Goal: Information Seeking & Learning: Check status

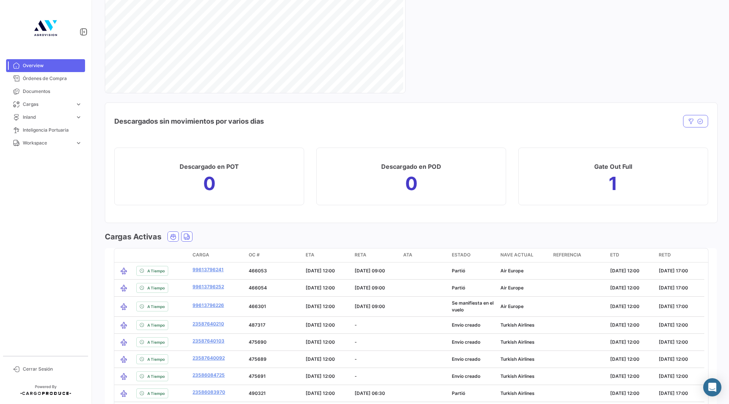
scroll to position [796, 0]
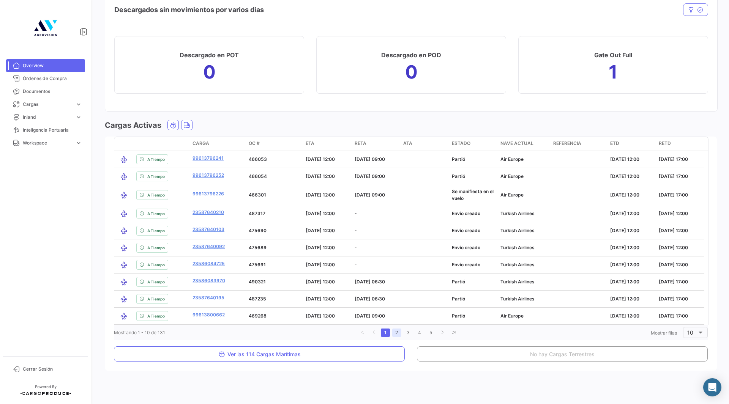
click at [395, 333] on link "2" at bounding box center [396, 333] width 9 height 8
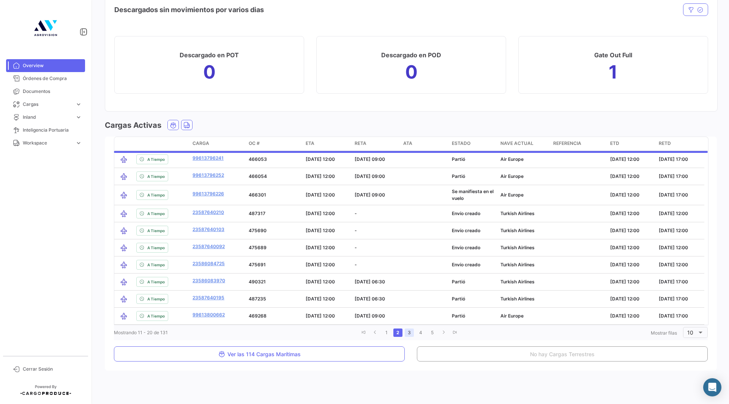
click at [407, 333] on link "3" at bounding box center [409, 333] width 9 height 8
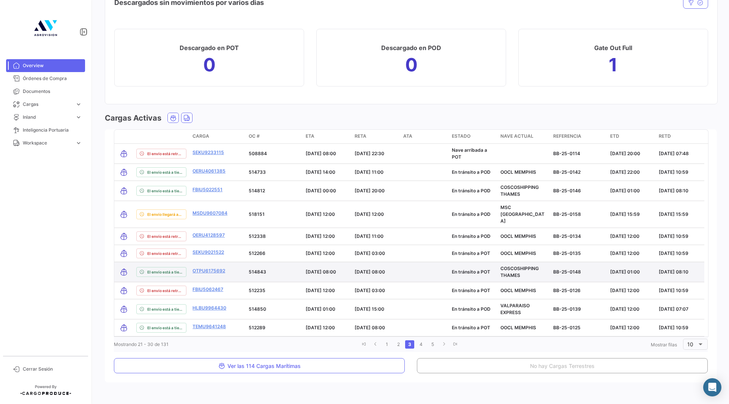
scroll to position [805, 0]
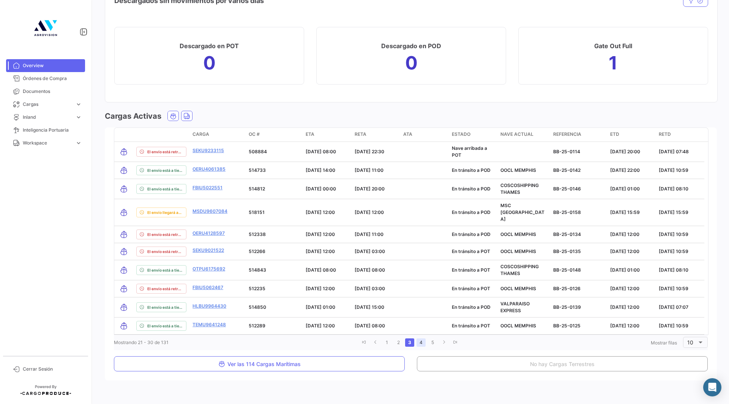
click at [421, 339] on link "4" at bounding box center [420, 343] width 9 height 8
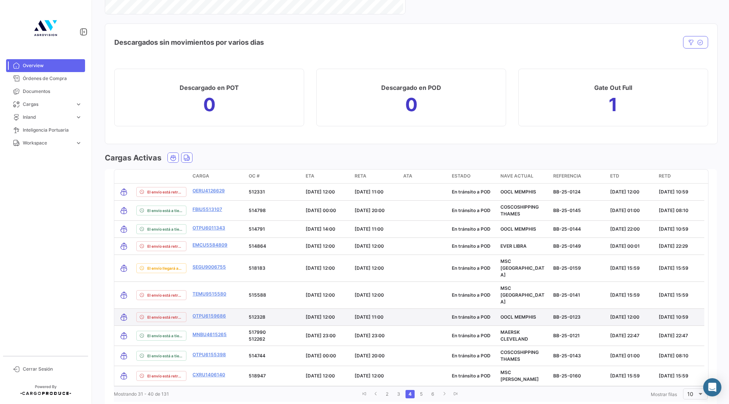
scroll to position [802, 0]
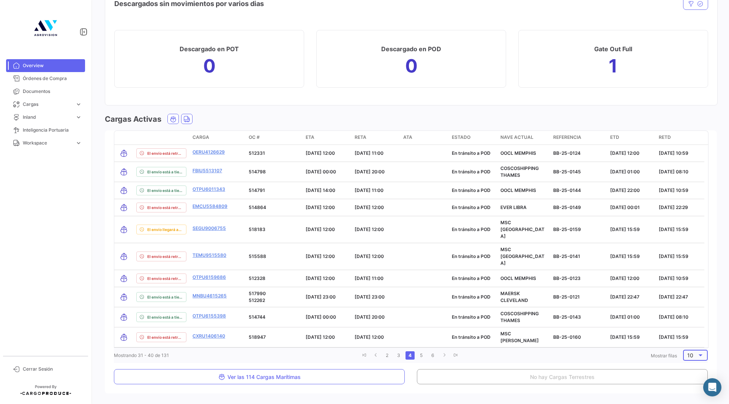
click at [688, 352] on span "10" at bounding box center [690, 355] width 6 height 6
click at [690, 378] on span "100" at bounding box center [694, 381] width 22 height 16
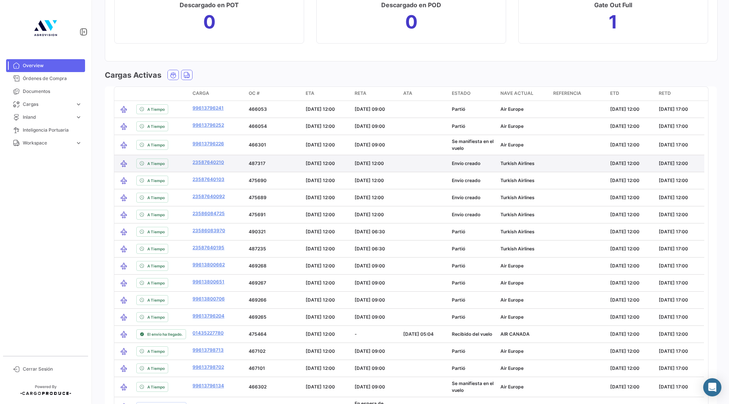
scroll to position [844, 0]
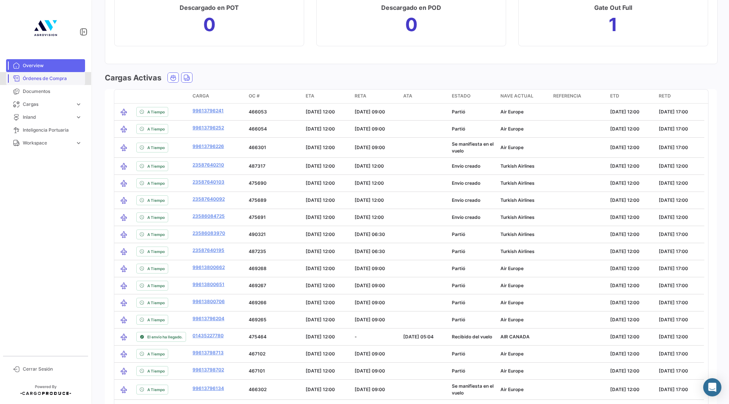
click at [31, 79] on span "Órdenes de Compra" at bounding box center [52, 78] width 59 height 7
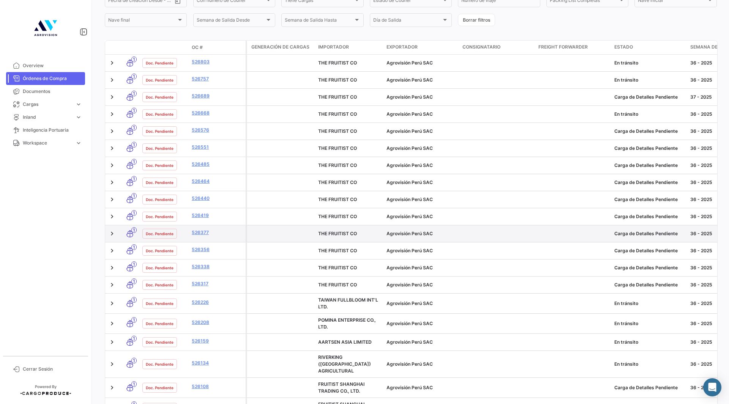
scroll to position [152, 0]
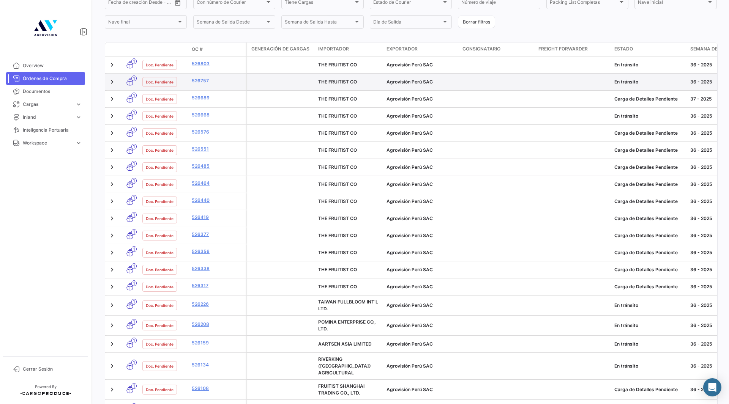
click at [128, 82] on icon at bounding box center [130, 82] width 8 height 16
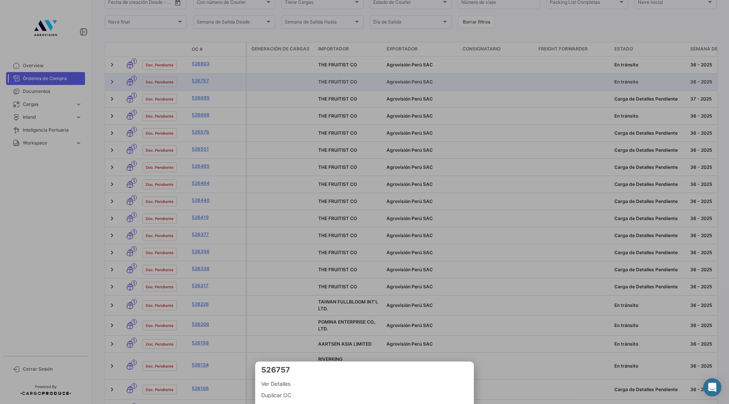
click at [110, 81] on div at bounding box center [364, 202] width 729 height 404
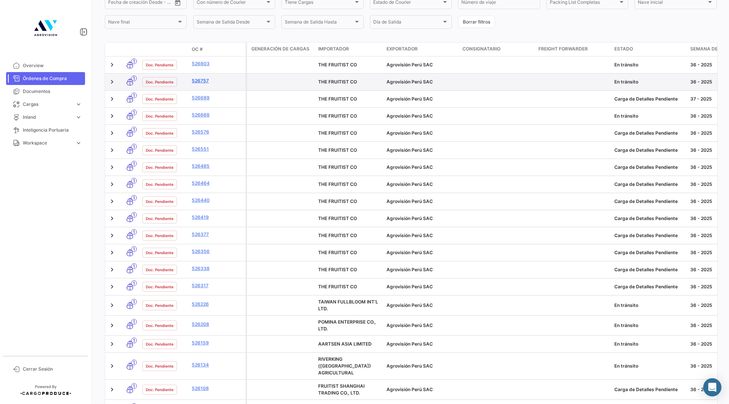
click at [197, 81] on link "526757" at bounding box center [217, 80] width 51 height 7
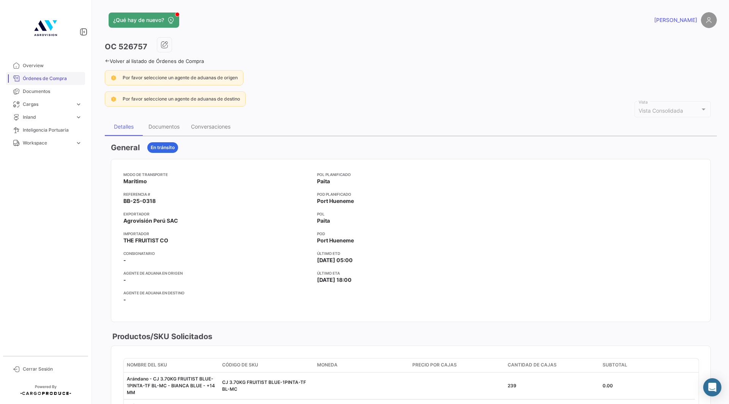
click at [36, 76] on span "Órdenes de Compra" at bounding box center [52, 78] width 59 height 7
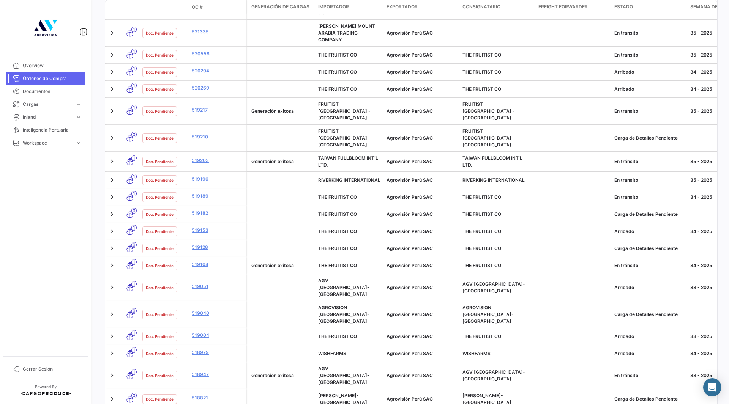
scroll to position [1603, 0]
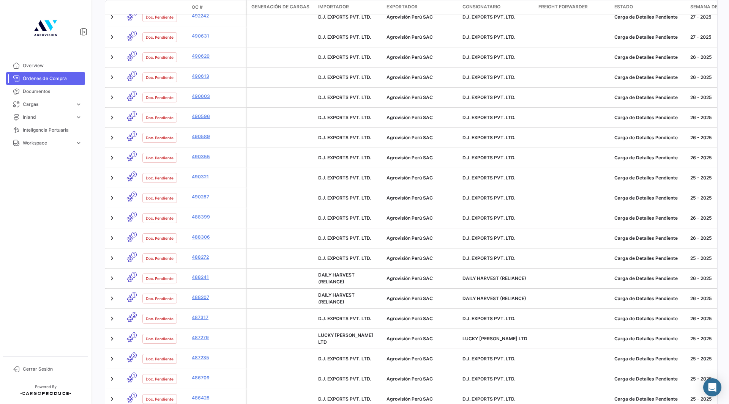
drag, startPoint x: 264, startPoint y: 365, endPoint x: 285, endPoint y: 364, distance: 20.5
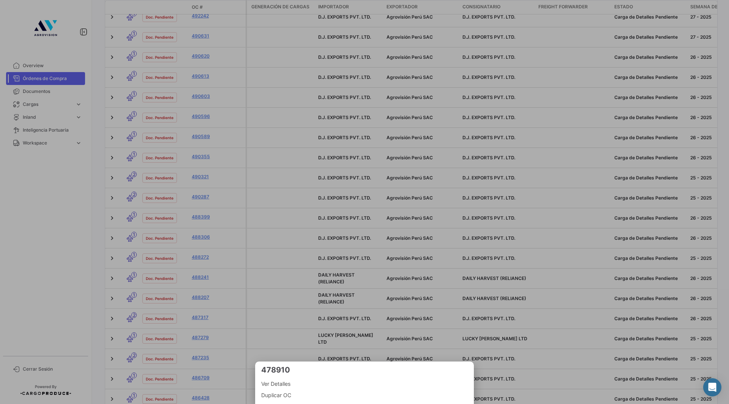
click at [282, 301] on div at bounding box center [364, 202] width 729 height 404
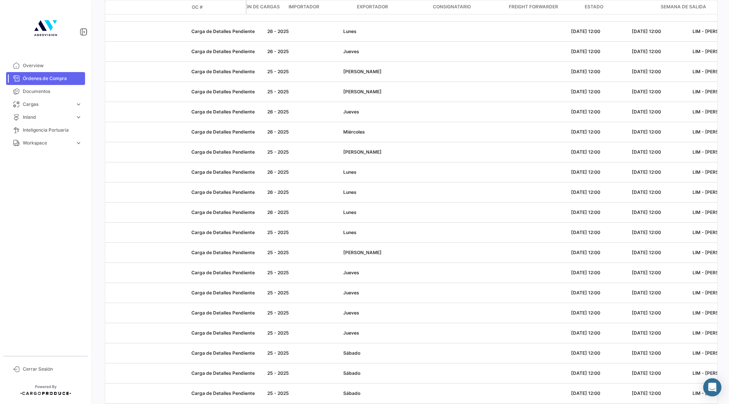
scroll to position [0, 7]
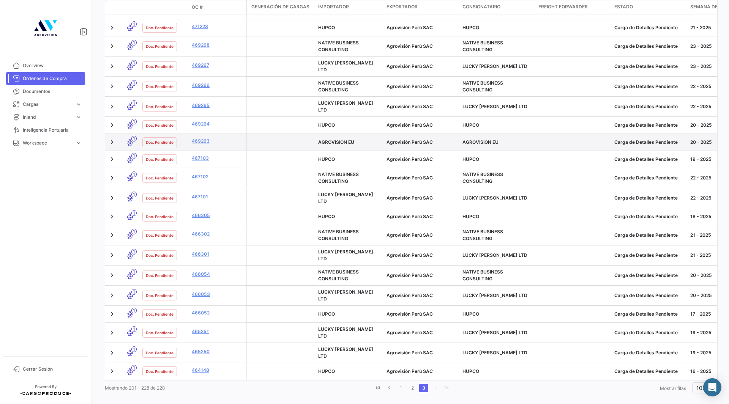
scroll to position [404, 0]
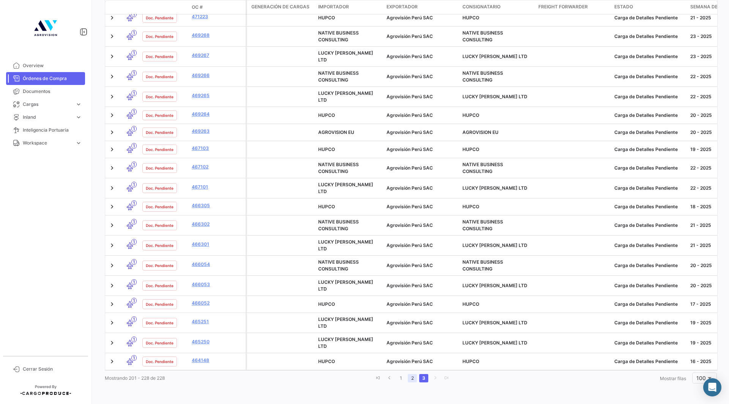
click at [412, 381] on link "2" at bounding box center [412, 378] width 9 height 8
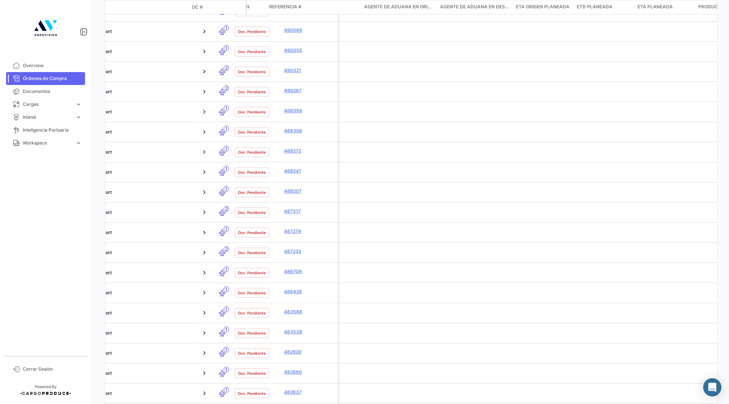
scroll to position [0, 0]
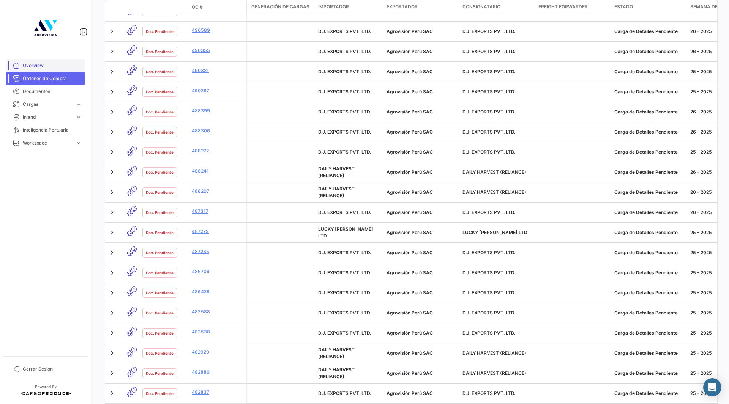
click at [56, 67] on span "Overview" at bounding box center [52, 65] width 59 height 7
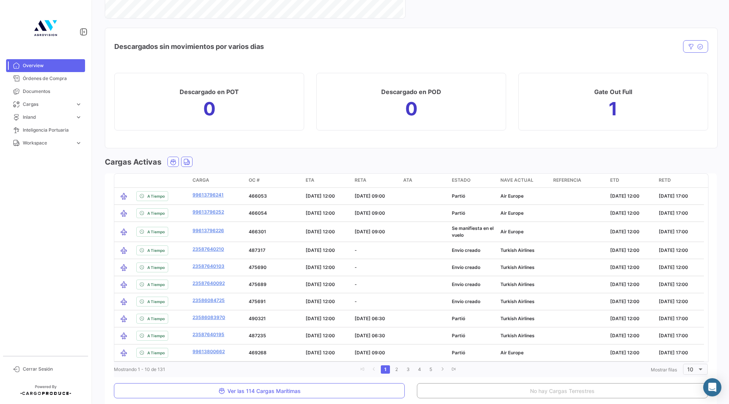
scroll to position [796, 0]
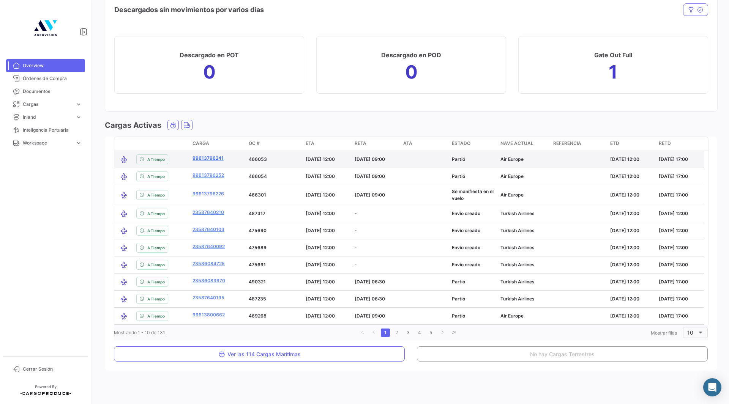
click at [210, 160] on link "99613796241" at bounding box center [207, 158] width 31 height 7
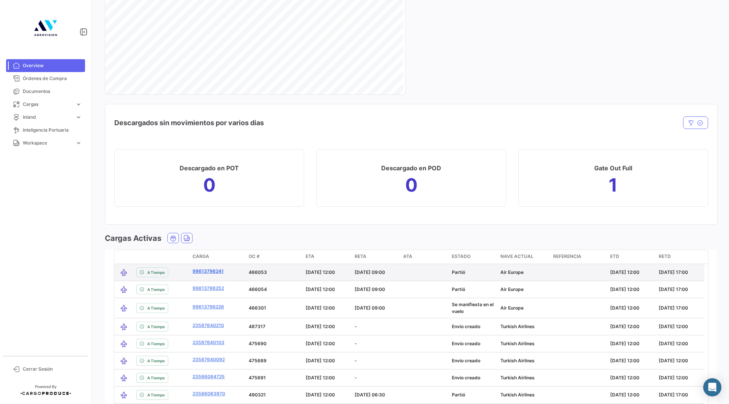
scroll to position [795, 0]
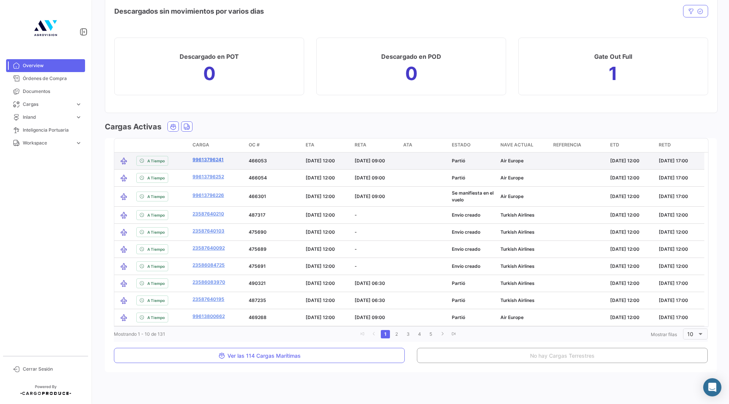
click at [208, 159] on link "99613796241" at bounding box center [207, 159] width 31 height 7
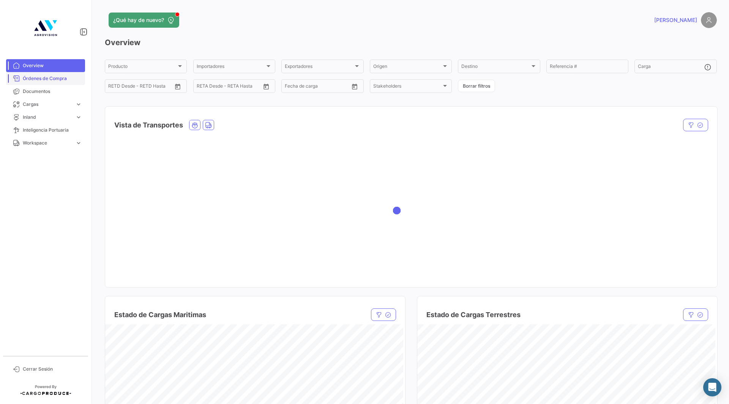
click at [46, 77] on span "Órdenes de Compra" at bounding box center [52, 78] width 59 height 7
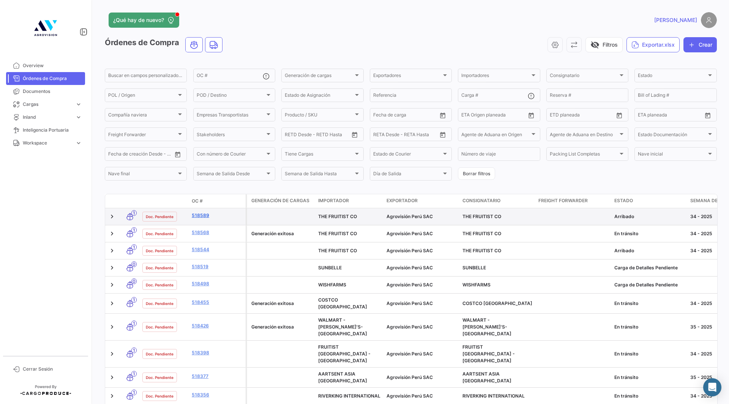
click at [202, 216] on link "518589" at bounding box center [217, 215] width 51 height 7
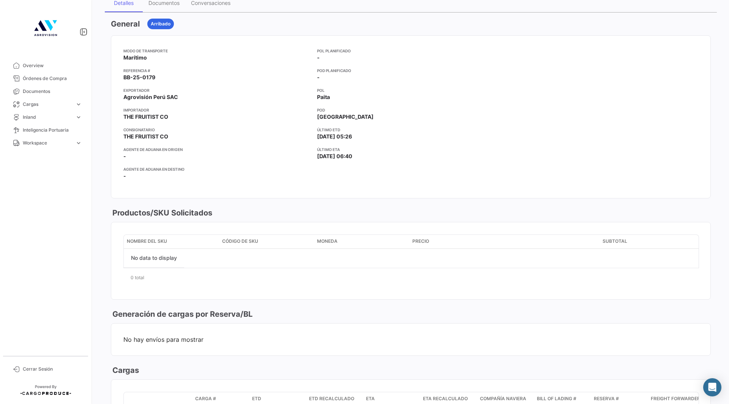
scroll to position [114, 0]
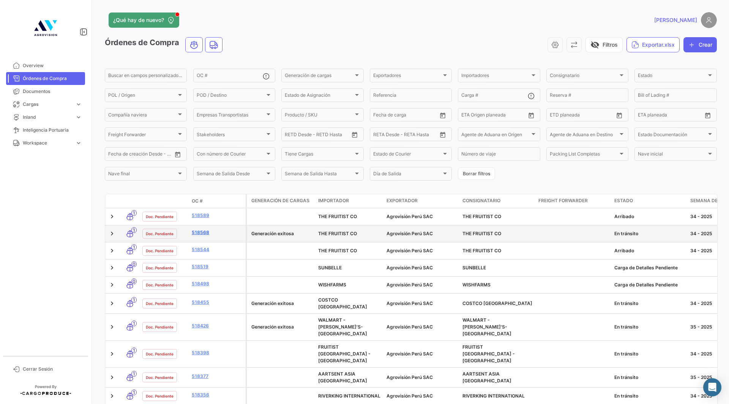
click at [204, 232] on link "518568" at bounding box center [217, 232] width 51 height 7
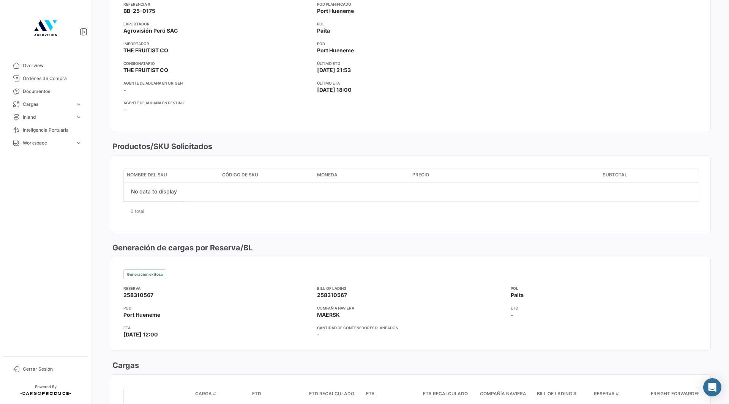
scroll to position [228, 0]
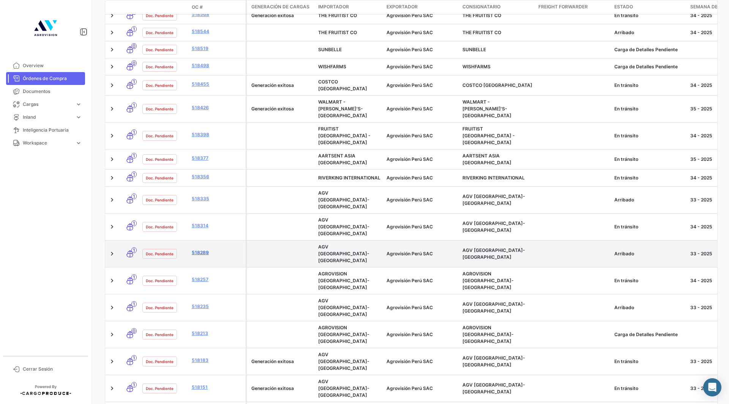
scroll to position [228, 0]
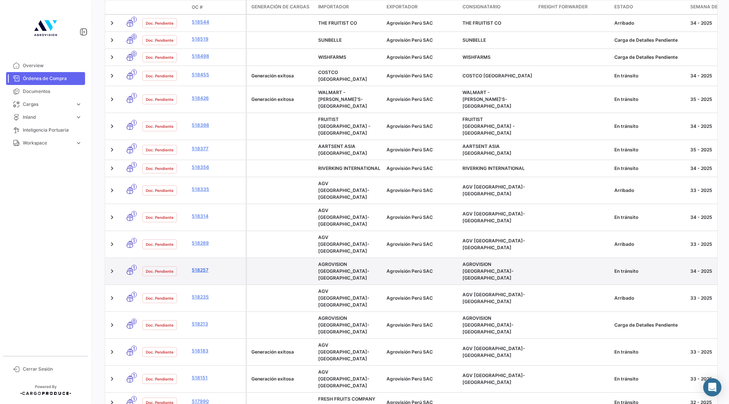
click at [208, 267] on link "518257" at bounding box center [217, 270] width 51 height 7
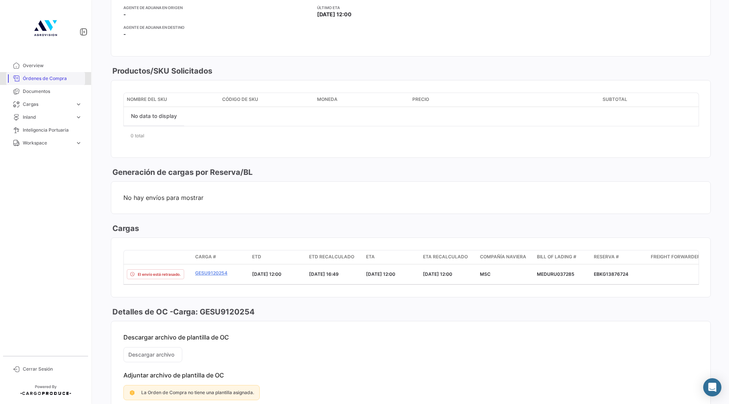
click at [38, 80] on span "Órdenes de Compra" at bounding box center [52, 78] width 59 height 7
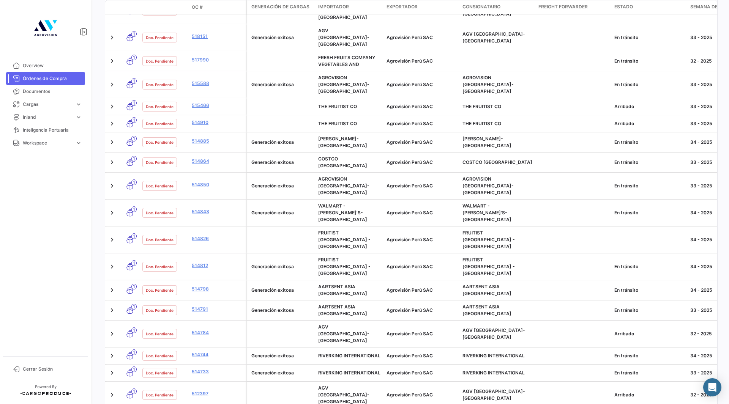
scroll to position [607, 0]
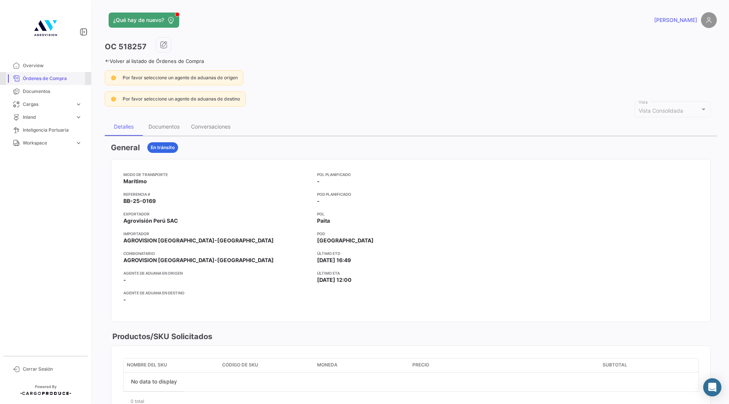
click at [45, 74] on link "Órdenes de Compra" at bounding box center [45, 78] width 79 height 13
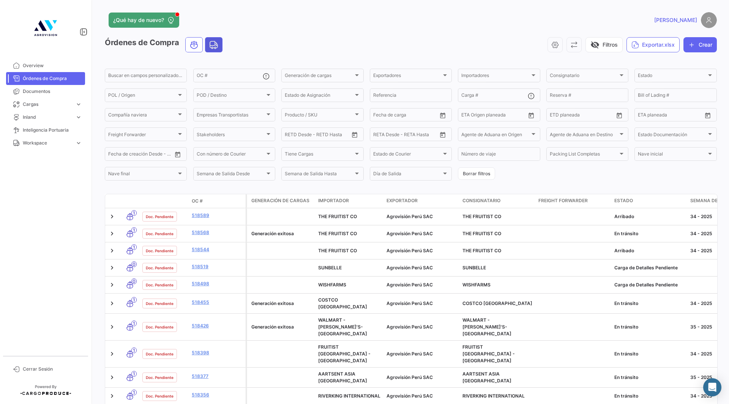
click at [213, 45] on icon "Land" at bounding box center [213, 44] width 9 height 9
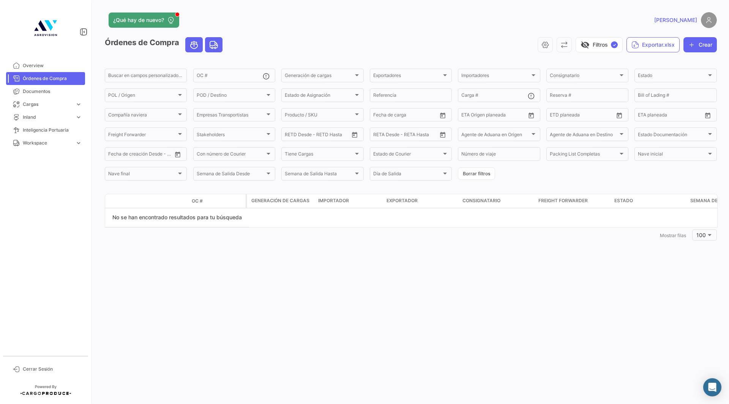
click at [197, 45] on icon "Ocean" at bounding box center [193, 44] width 9 height 9
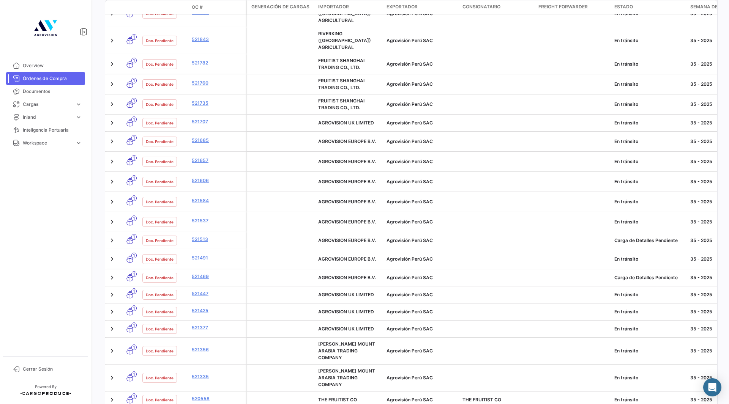
scroll to position [1442, 0]
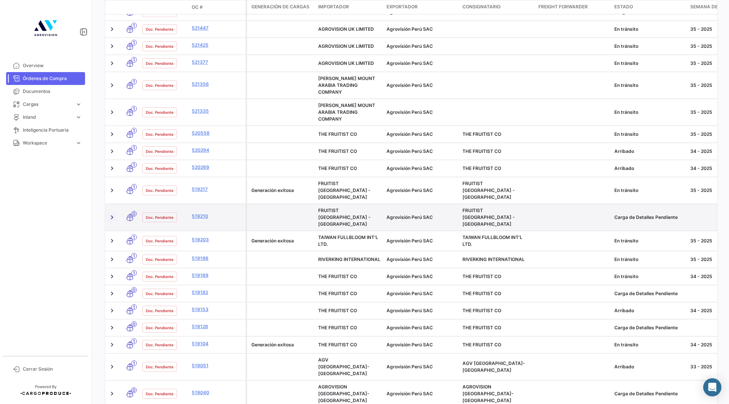
click at [113, 214] on link at bounding box center [112, 218] width 8 height 8
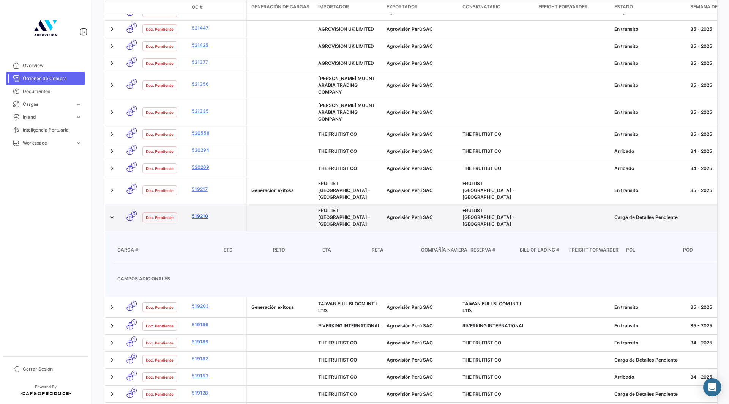
click at [199, 213] on link "519210" at bounding box center [217, 216] width 51 height 7
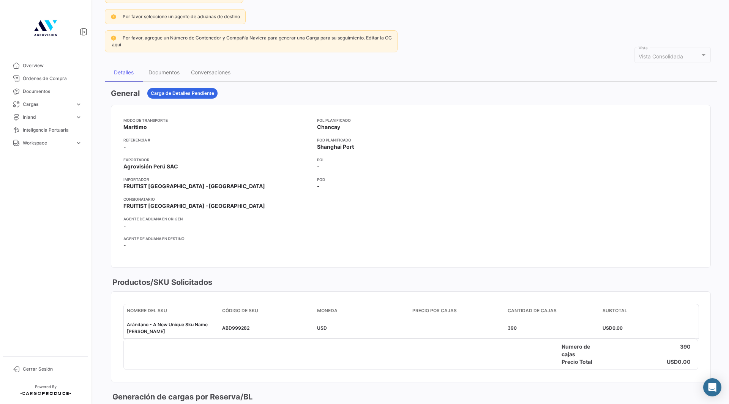
scroll to position [266, 0]
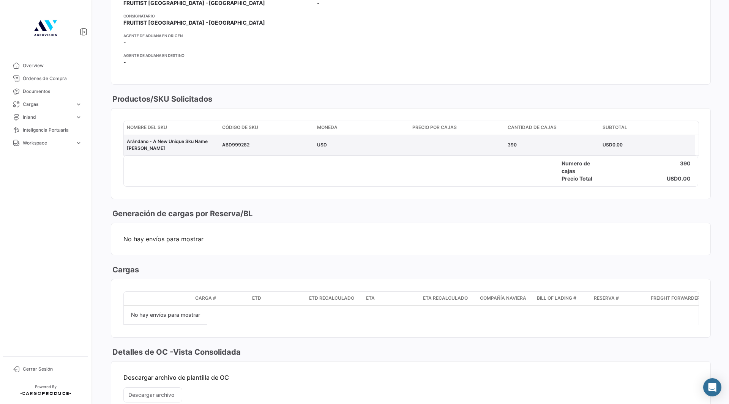
drag, startPoint x: 165, startPoint y: 148, endPoint x: 126, endPoint y: 144, distance: 39.3
click at [126, 144] on datatable-body-cell "Arándano - A New Unique Sku Name [PERSON_NAME]" at bounding box center [171, 145] width 95 height 20
click at [172, 146] on div "Arándano - A New Unique Sku Name [PERSON_NAME]" at bounding box center [171, 145] width 89 height 14
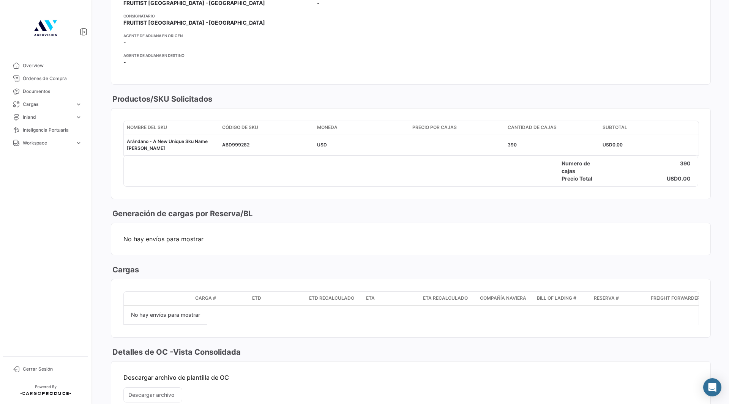
drag, startPoint x: 162, startPoint y: 145, endPoint x: 123, endPoint y: 139, distance: 40.1
click at [123, 139] on mat-card-content "Nombre del SKU Código de SKU Moneda Precio por Cajas Cantidad [PERSON_NAME] Sub…" at bounding box center [410, 154] width 599 height 90
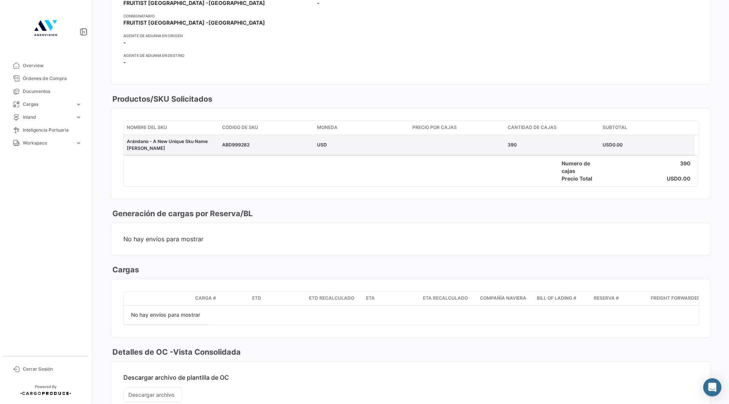
click at [155, 147] on div "Arándano - A New Unique Sku Name [PERSON_NAME]" at bounding box center [171, 145] width 89 height 14
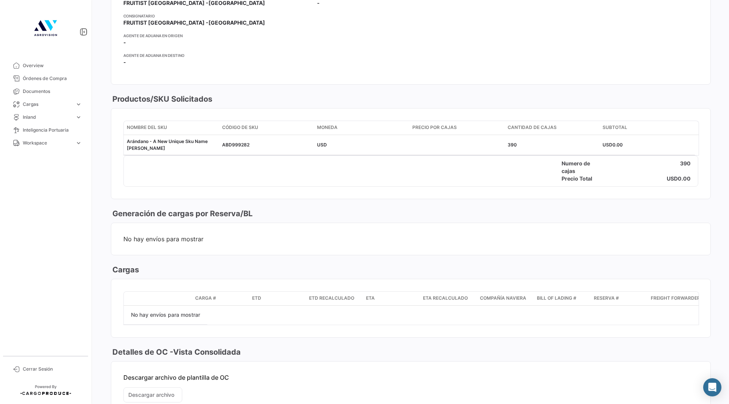
drag, startPoint x: 129, startPoint y: 146, endPoint x: 118, endPoint y: 144, distance: 11.2
click at [118, 144] on mat-card-content "Nombre del SKU Código de SKU Moneda Precio por Cajas Cantidad [PERSON_NAME] Sub…" at bounding box center [410, 154] width 599 height 90
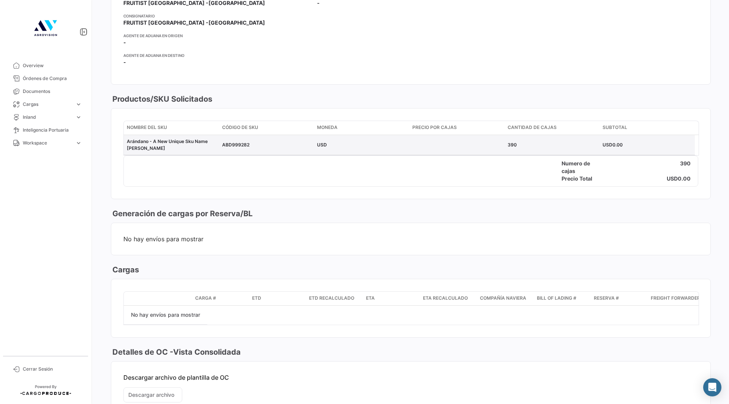
click at [180, 145] on div "Arándano - A New Unique Sku Name [PERSON_NAME]" at bounding box center [171, 145] width 89 height 14
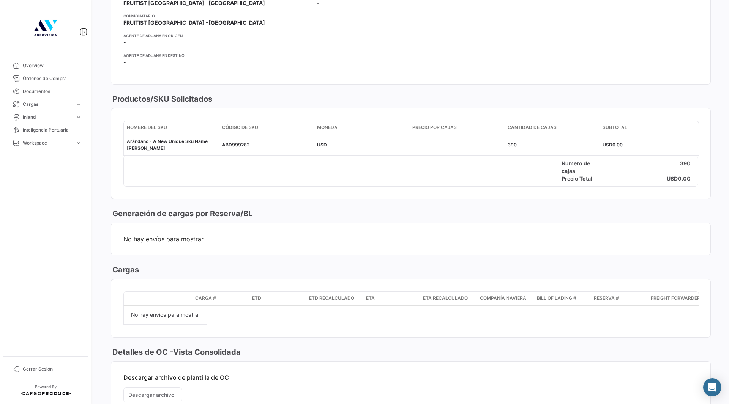
drag, startPoint x: 165, startPoint y: 148, endPoint x: 122, endPoint y: 145, distance: 43.0
click at [122, 145] on mat-card-content "Nombre del SKU Código de SKU Moneda Precio por Cajas Cantidad [PERSON_NAME] Sub…" at bounding box center [410, 154] width 599 height 90
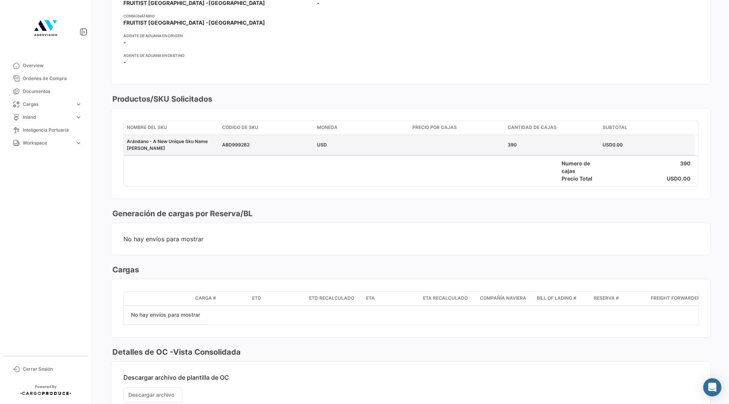
click at [151, 146] on div "Arándano - A New Unique Sku Name [PERSON_NAME]" at bounding box center [171, 145] width 89 height 14
click at [132, 147] on span "Arándano - A New Unique Sku Name [PERSON_NAME]" at bounding box center [167, 145] width 81 height 13
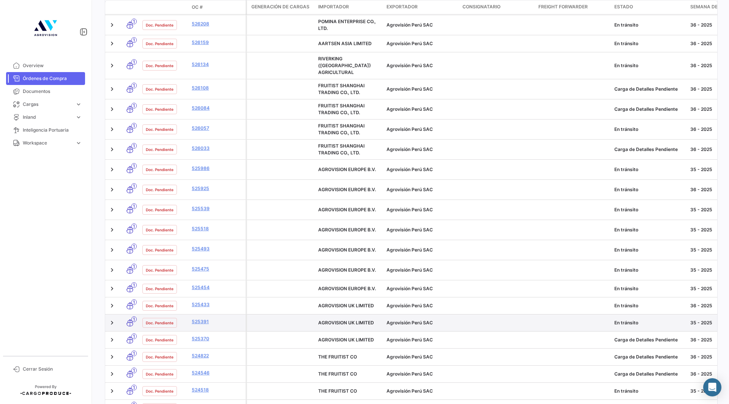
scroll to position [531, 0]
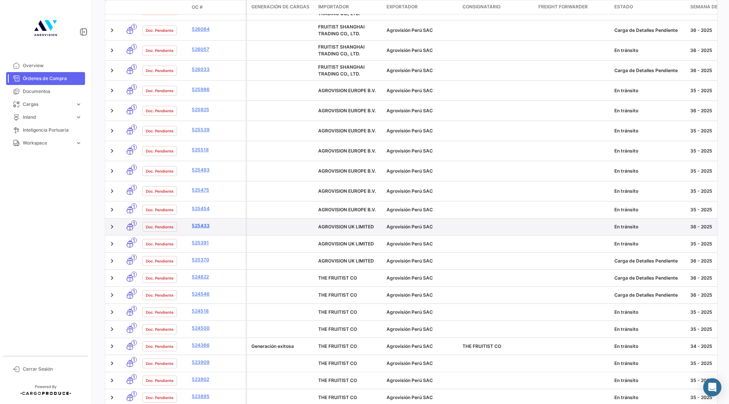
click at [203, 222] on link "525433" at bounding box center [217, 225] width 51 height 7
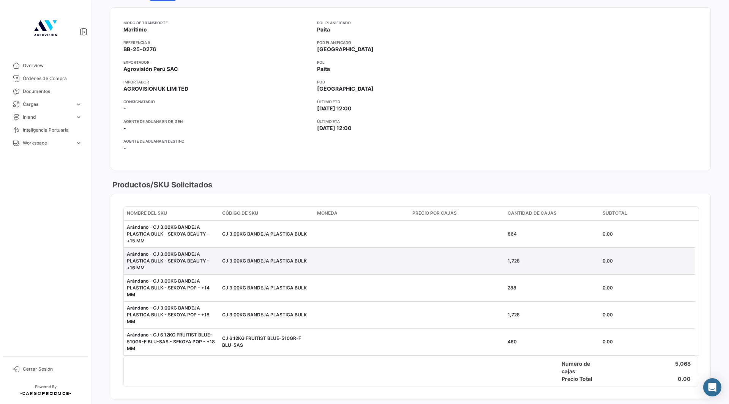
scroll to position [38, 0]
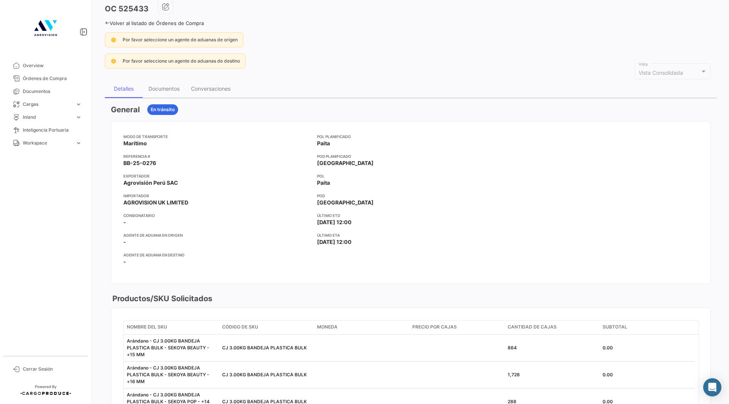
drag, startPoint x: 123, startPoint y: 142, endPoint x: 369, endPoint y: 249, distance: 268.9
click at [369, 249] on mat-card-content "Modo de Transporte Marítimo Referencia # BB-25-0276 Exportador Agrovisión Perú …" at bounding box center [410, 202] width 599 height 162
click at [385, 245] on app-card-info-label "Último ETA [DATE] 12:00" at bounding box center [410, 239] width 187 height 14
drag, startPoint x: 383, startPoint y: 244, endPoint x: 120, endPoint y: 140, distance: 283.3
click at [120, 140] on mat-card-content "Modo de Transporte Marítimo Referencia # BB-25-0276 Exportador Agrovisión Perú …" at bounding box center [410, 202] width 599 height 162
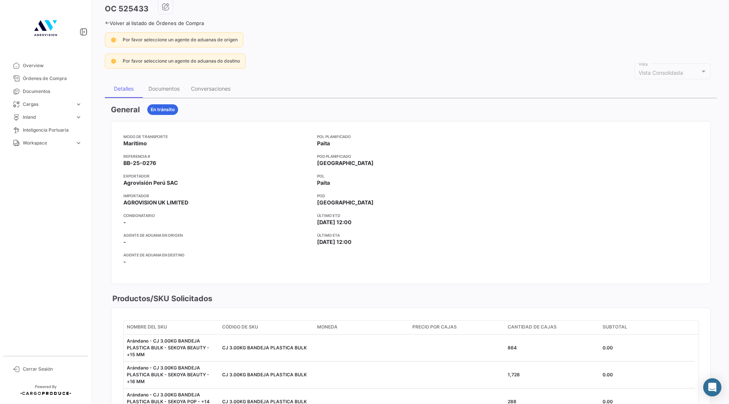
click at [418, 178] on app-card-info-title "POL" at bounding box center [410, 176] width 187 height 6
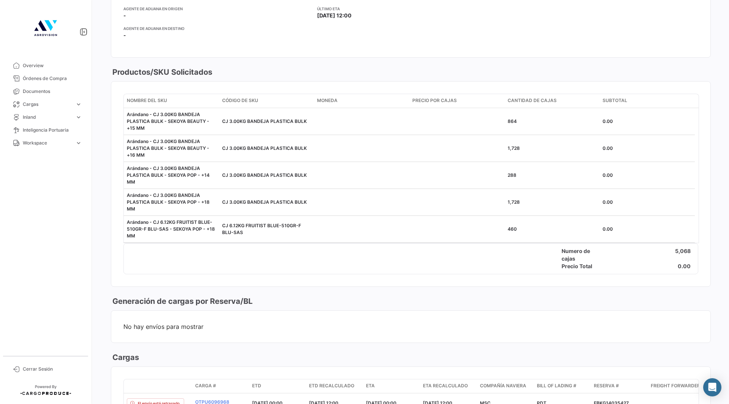
scroll to position [266, 0]
drag, startPoint x: 112, startPoint y: 88, endPoint x: 687, endPoint y: 269, distance: 602.8
click at [687, 269] on mat-card-content "Nombre del SKU Código de SKU Moneda Precio por Cajas Cantidad [PERSON_NAME] Sub…" at bounding box center [410, 182] width 599 height 205
click at [688, 270] on mat-card "Numero [PERSON_NAME] 5,068 Precio Total 0.00" at bounding box center [410, 257] width 575 height 31
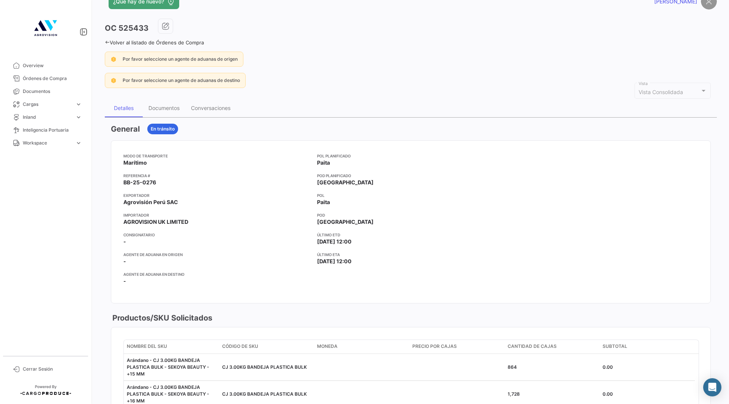
scroll to position [18, 0]
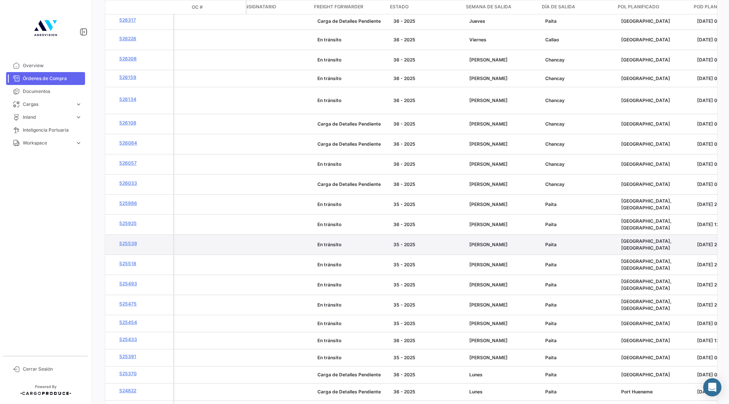
scroll to position [0, 222]
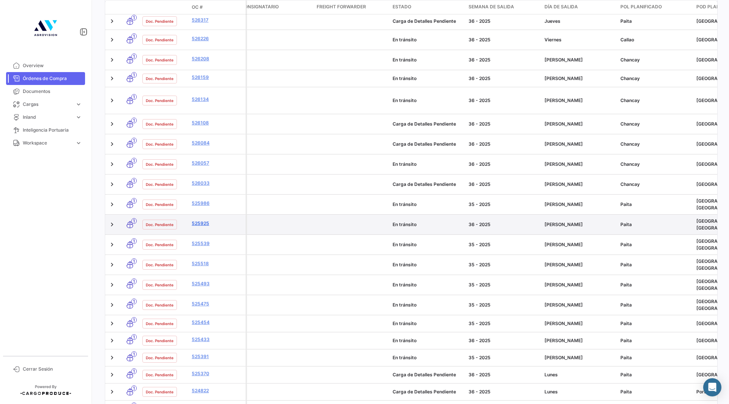
click at [198, 220] on link "525925" at bounding box center [217, 223] width 51 height 7
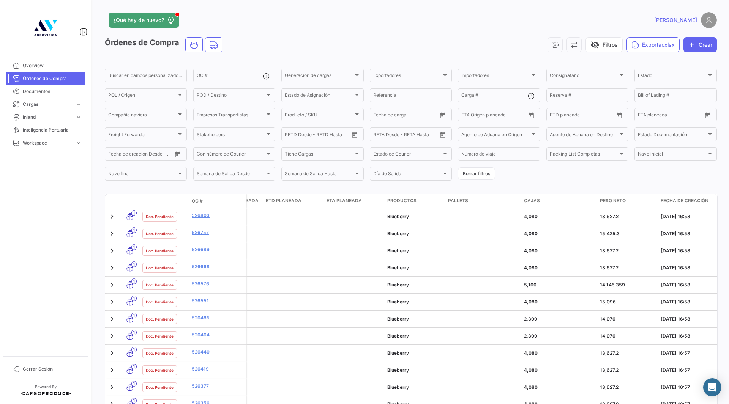
click at [689, 198] on span "Fecha de creación" at bounding box center [684, 200] width 48 height 7
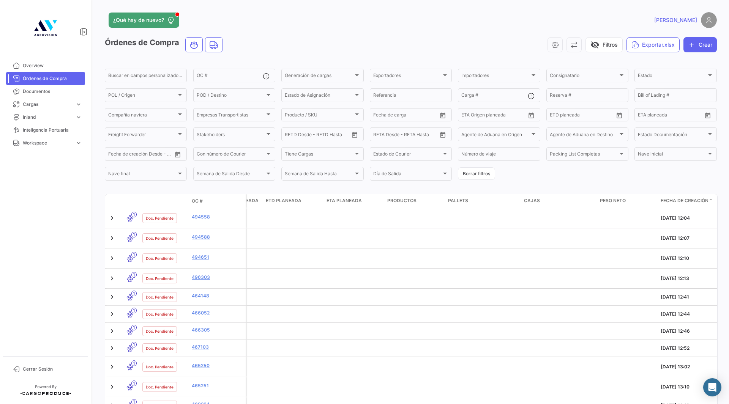
click at [692, 201] on span "Fecha de creación" at bounding box center [684, 200] width 48 height 7
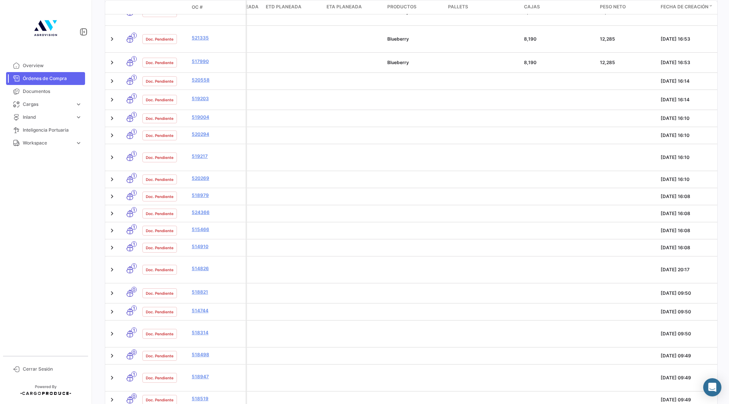
scroll to position [1606, 0]
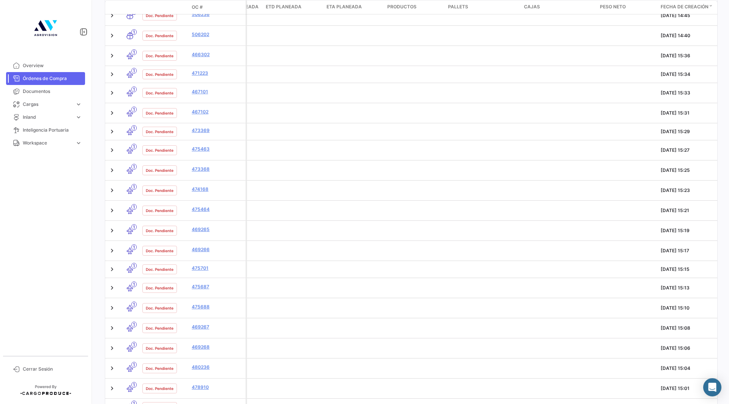
scroll to position [1706, 0]
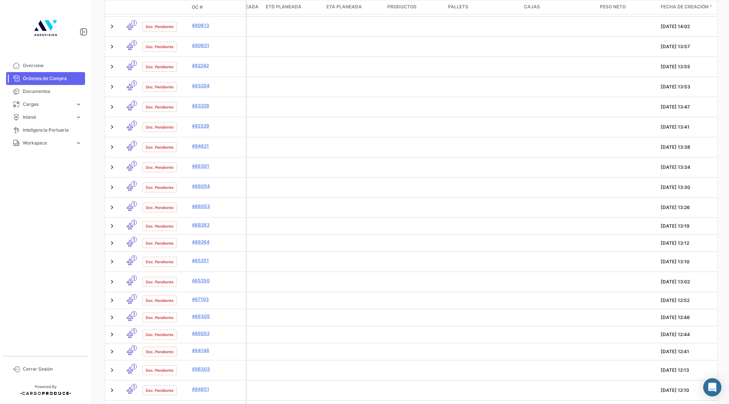
scroll to position [404, 0]
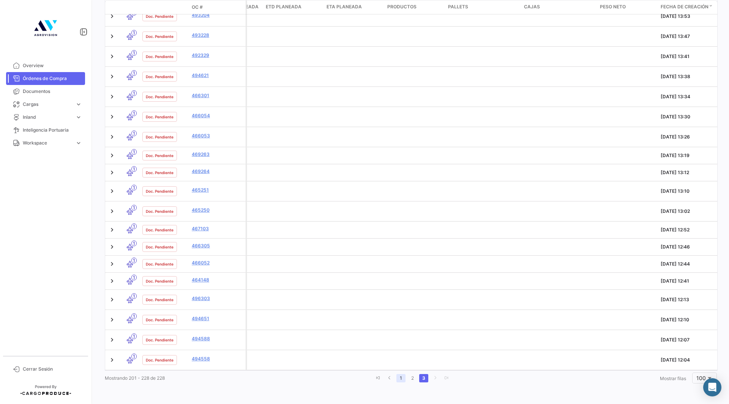
click at [398, 378] on link "1" at bounding box center [400, 378] width 9 height 8
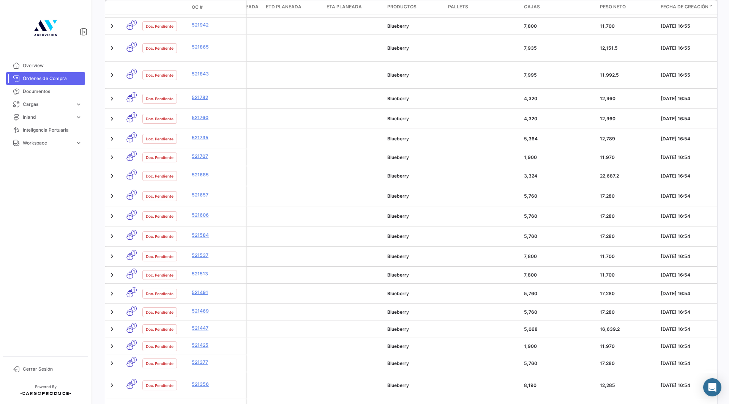
scroll to position [1124, 0]
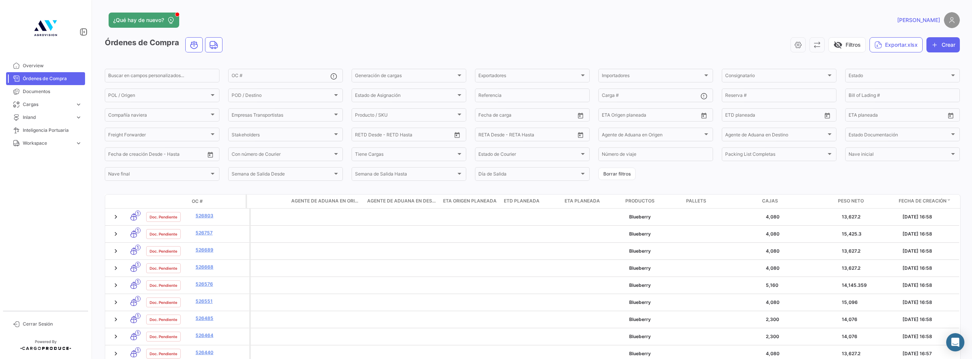
scroll to position [1124, 0]
